Goal: Information Seeking & Learning: Learn about a topic

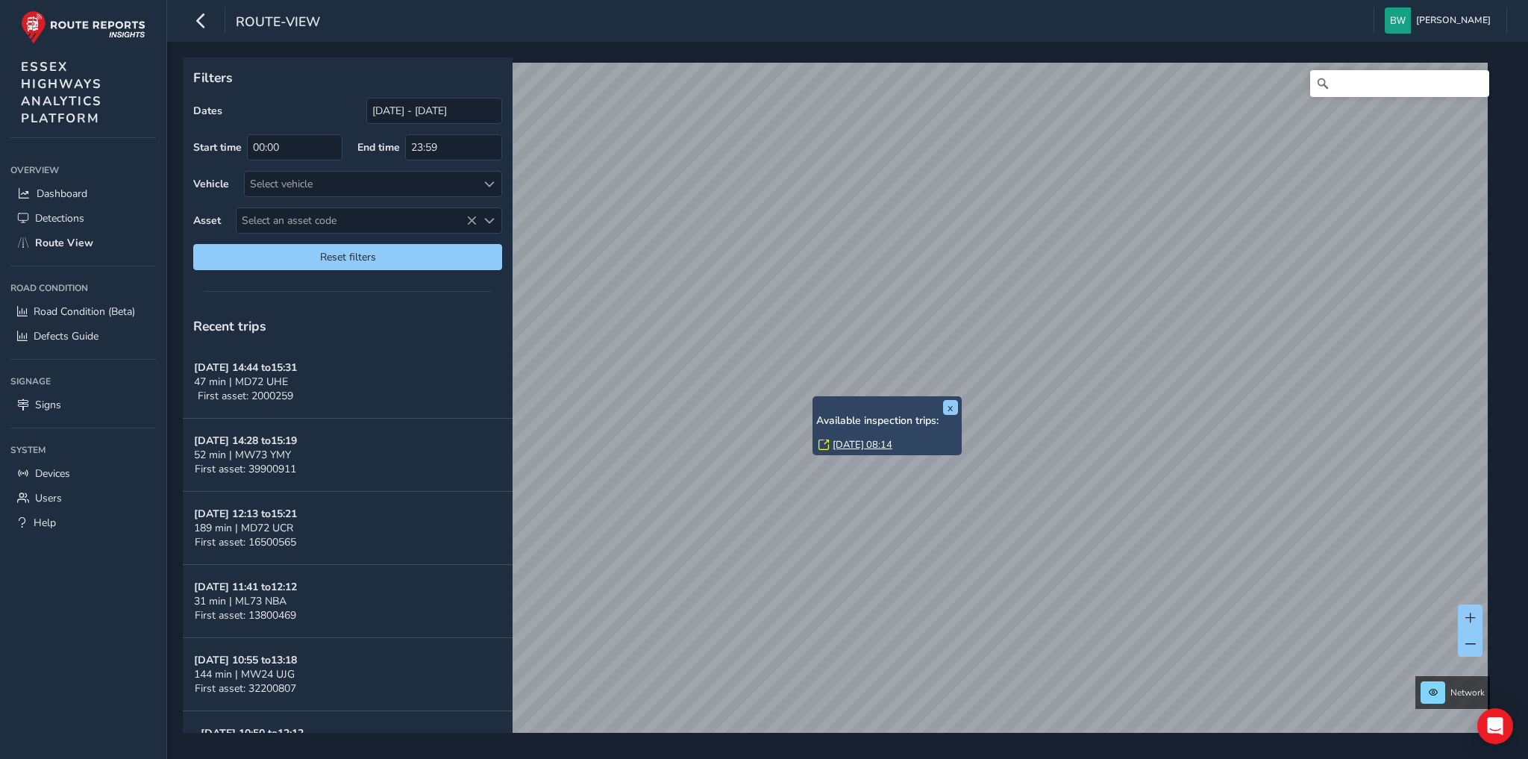
click at [850, 445] on link "Thu, 4 Sep, 08:14" at bounding box center [863, 444] width 60 height 13
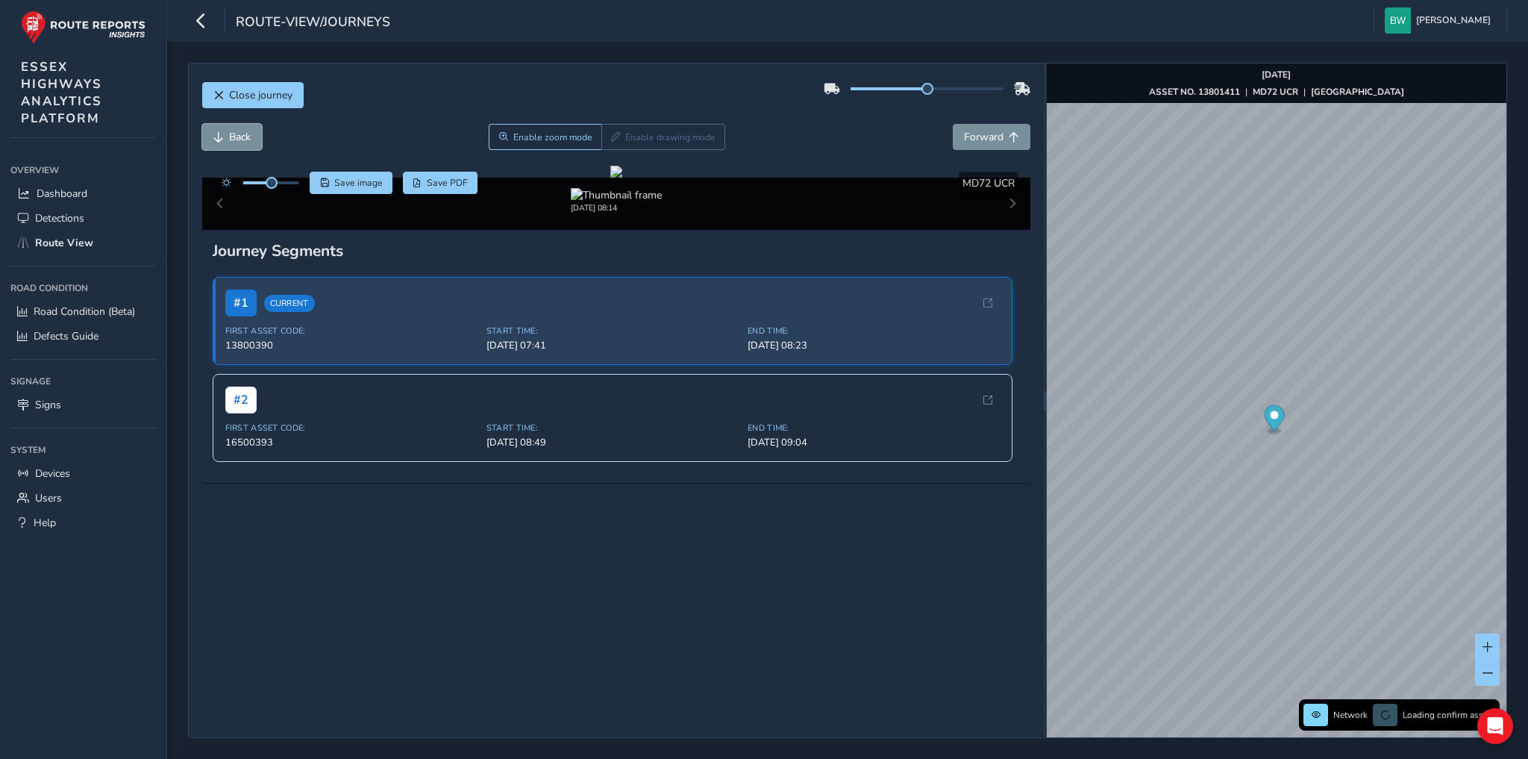
click at [225, 134] on button "Back" at bounding box center [232, 137] width 60 height 26
click at [240, 140] on span "Back" at bounding box center [240, 137] width 22 height 14
click at [213, 132] on span "Back" at bounding box center [218, 137] width 10 height 10
click at [965, 139] on span "Forward" at bounding box center [984, 137] width 40 height 14
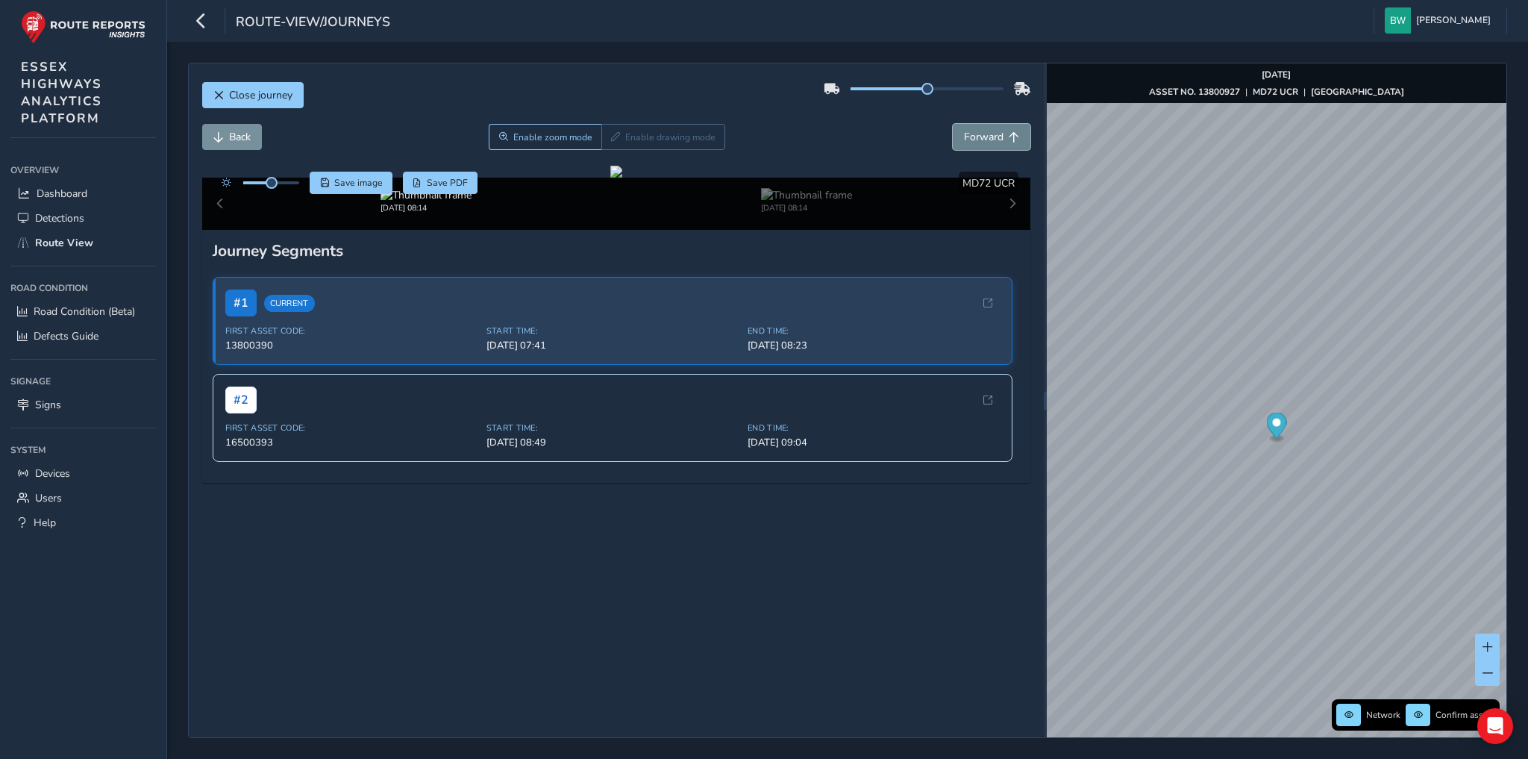
click at [965, 139] on span "Forward" at bounding box center [984, 137] width 40 height 14
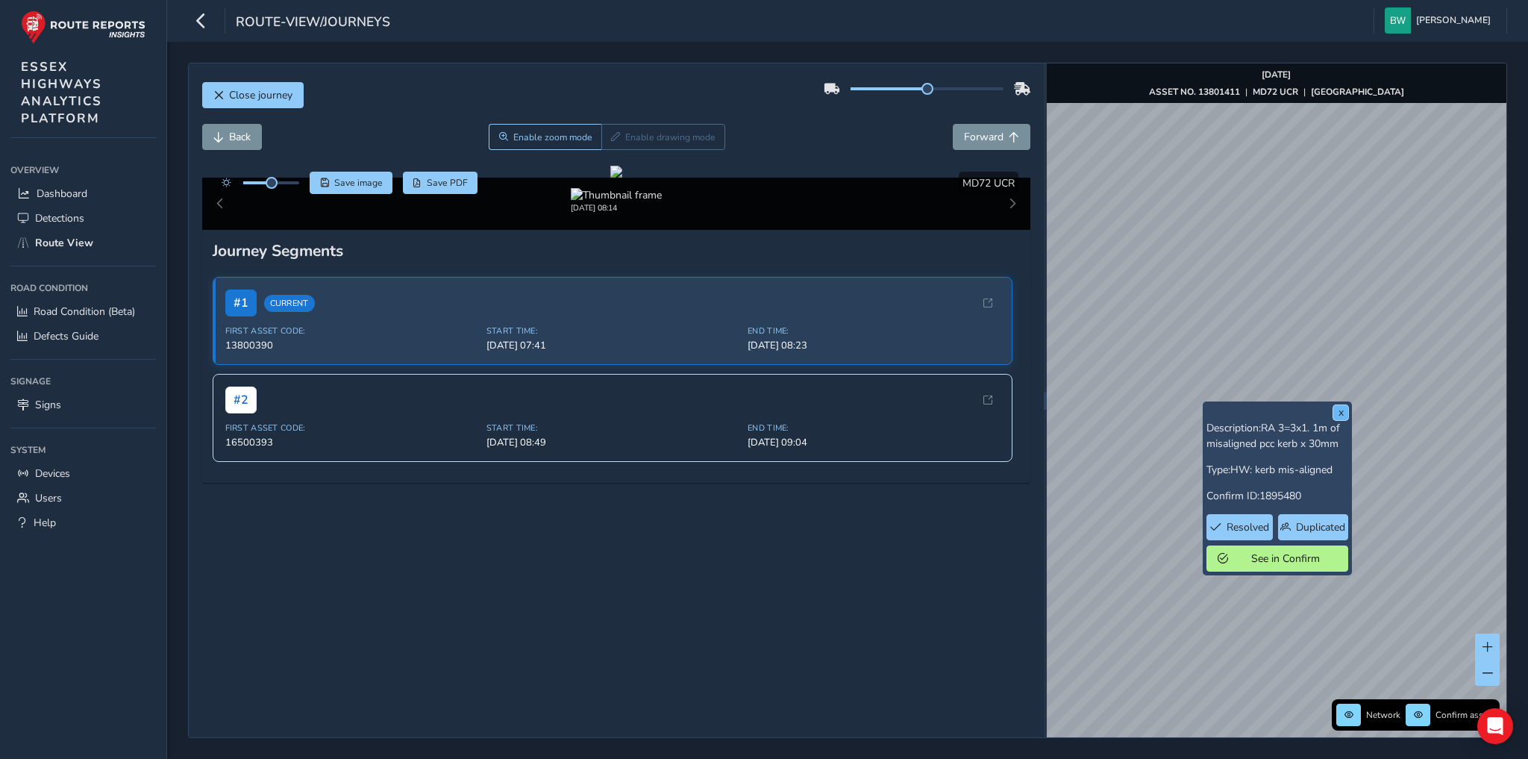
click at [1340, 415] on button "x" at bounding box center [1340, 412] width 15 height 15
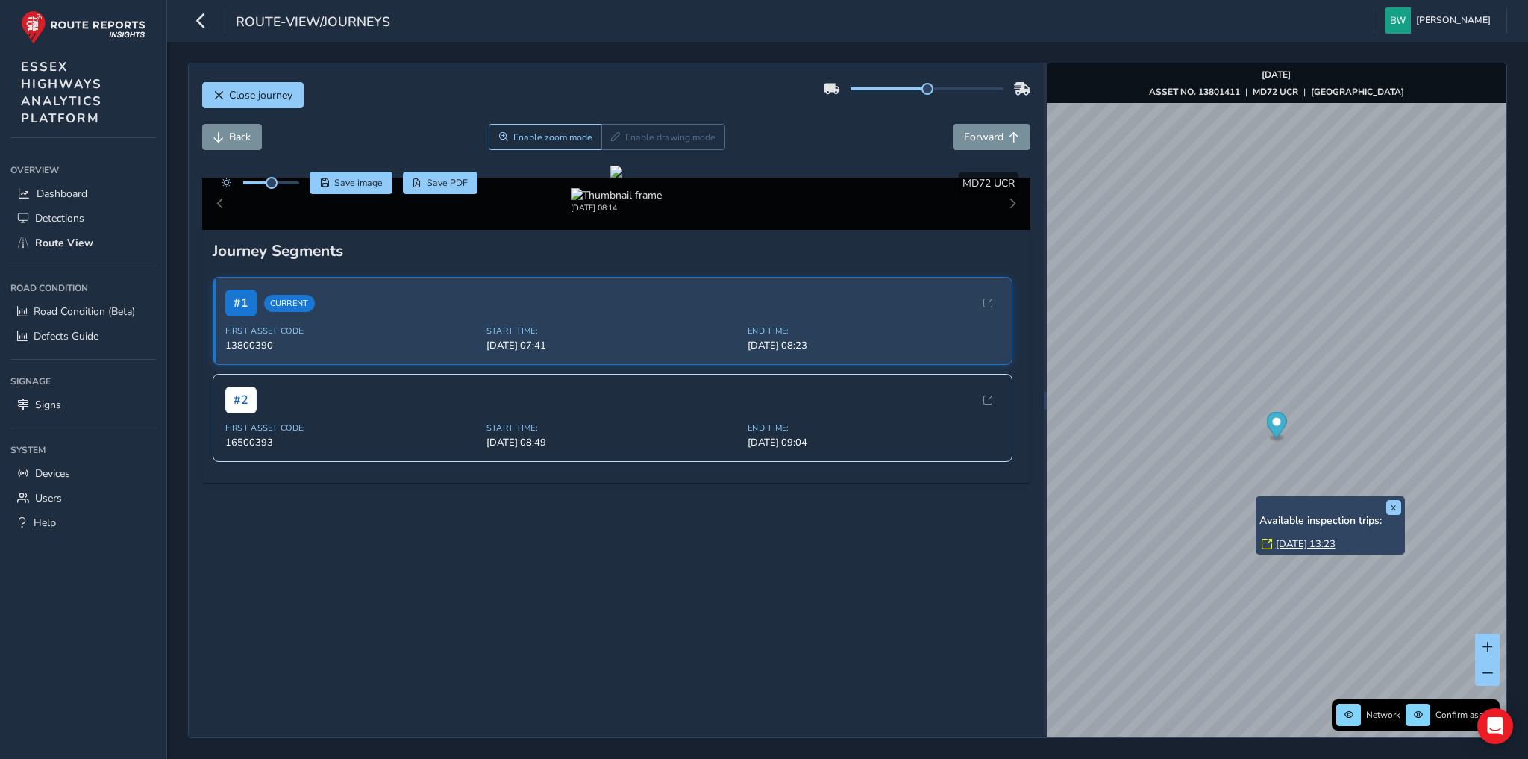
click at [1319, 539] on link "Fri, 12 Sep, 13:23" at bounding box center [1306, 543] width 60 height 13
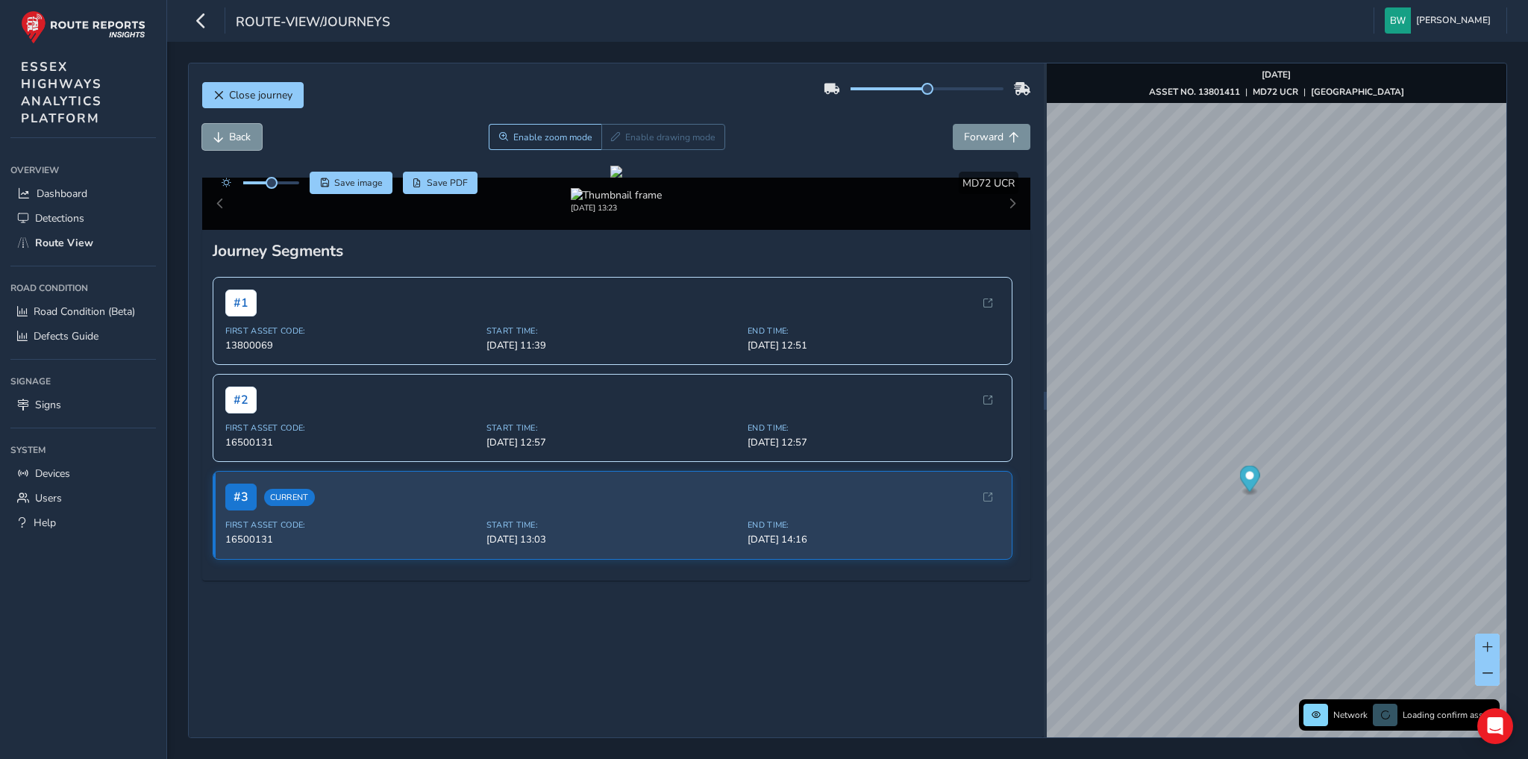
click at [240, 139] on span "Back" at bounding box center [240, 137] width 22 height 14
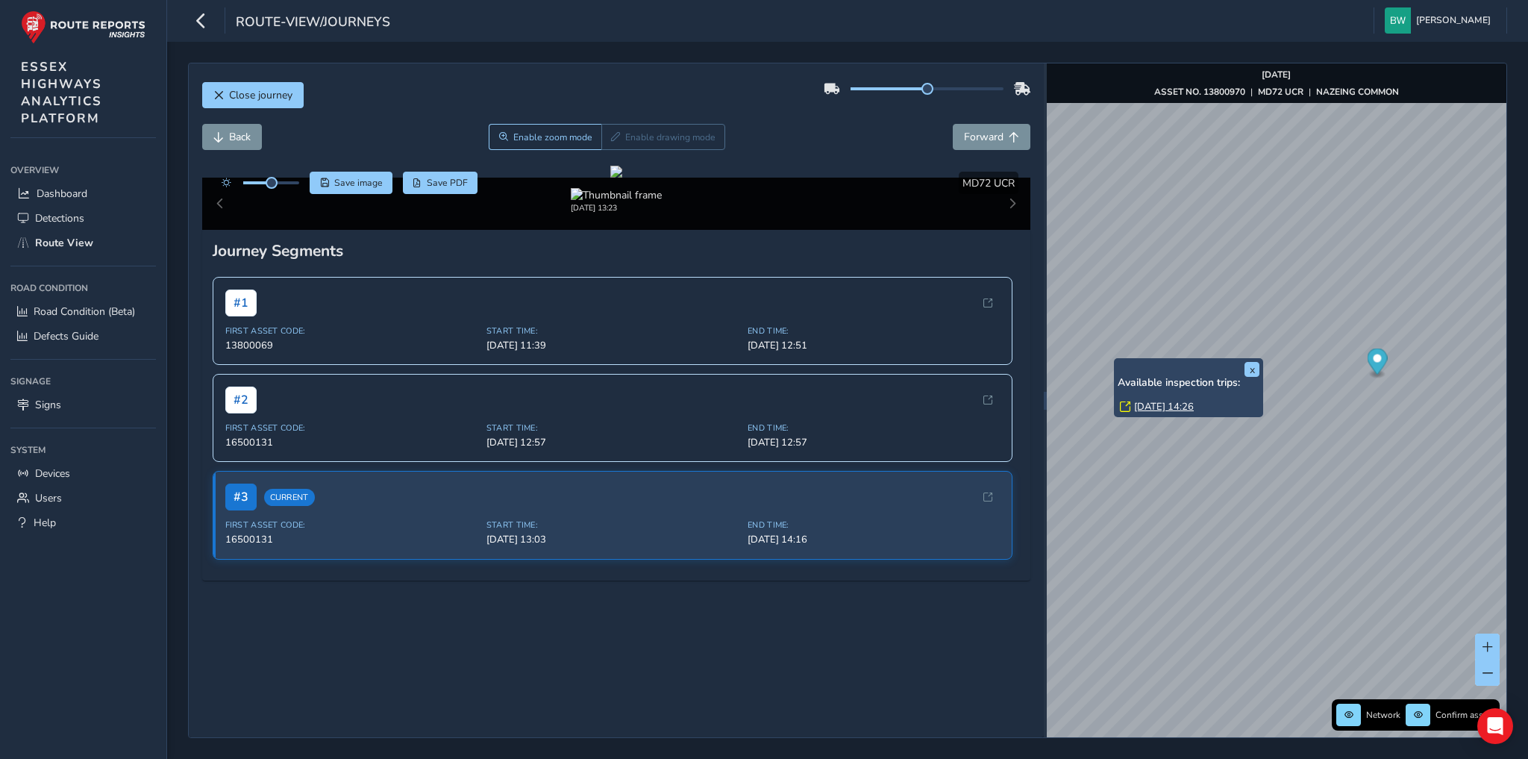
click at [1148, 405] on link "Fri, 3 Oct, 14:26" at bounding box center [1164, 406] width 60 height 13
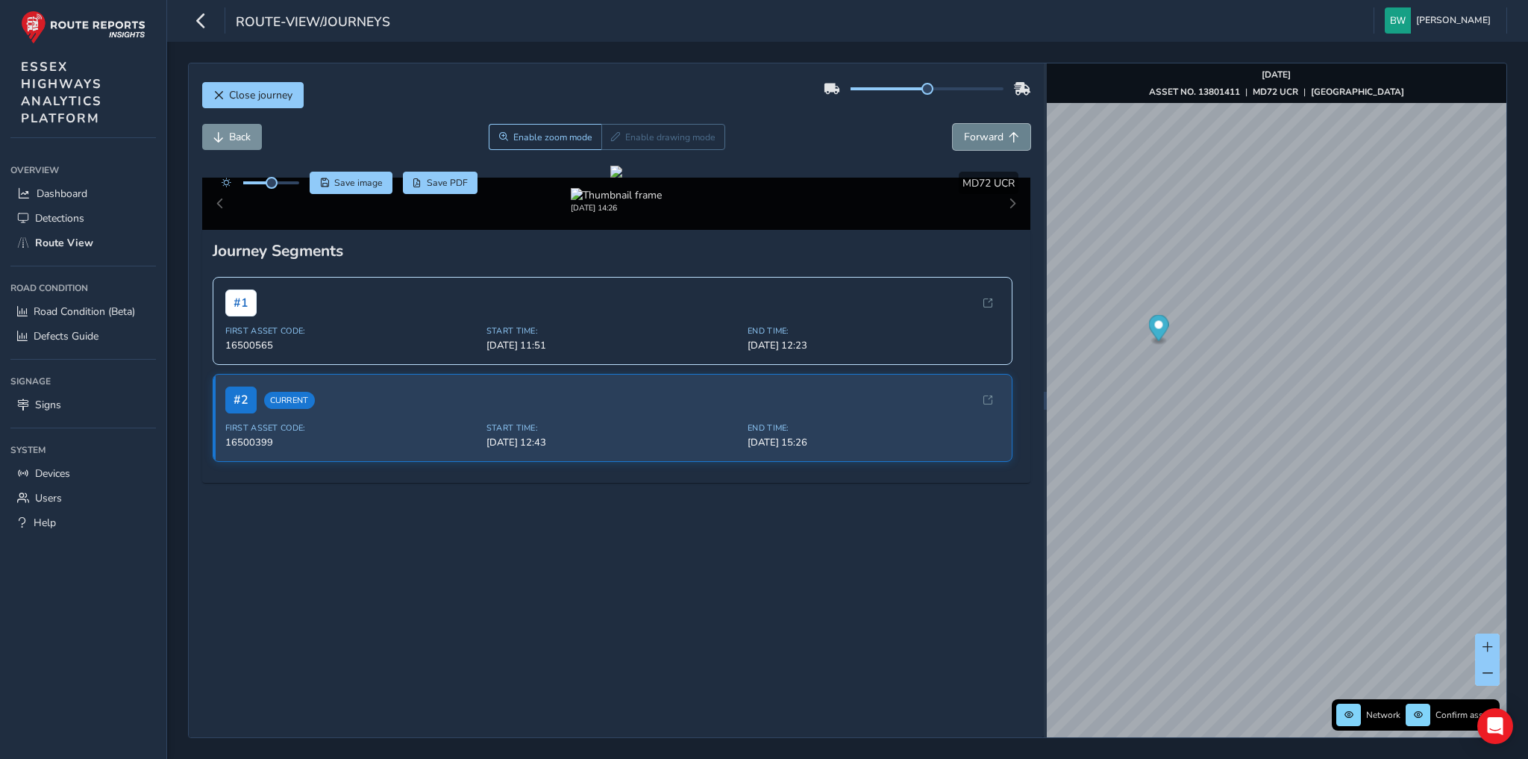
click at [969, 137] on span "Forward" at bounding box center [984, 137] width 40 height 14
click at [968, 138] on span "Forward" at bounding box center [984, 137] width 40 height 14
